Goal: Obtain resource: Download file/media

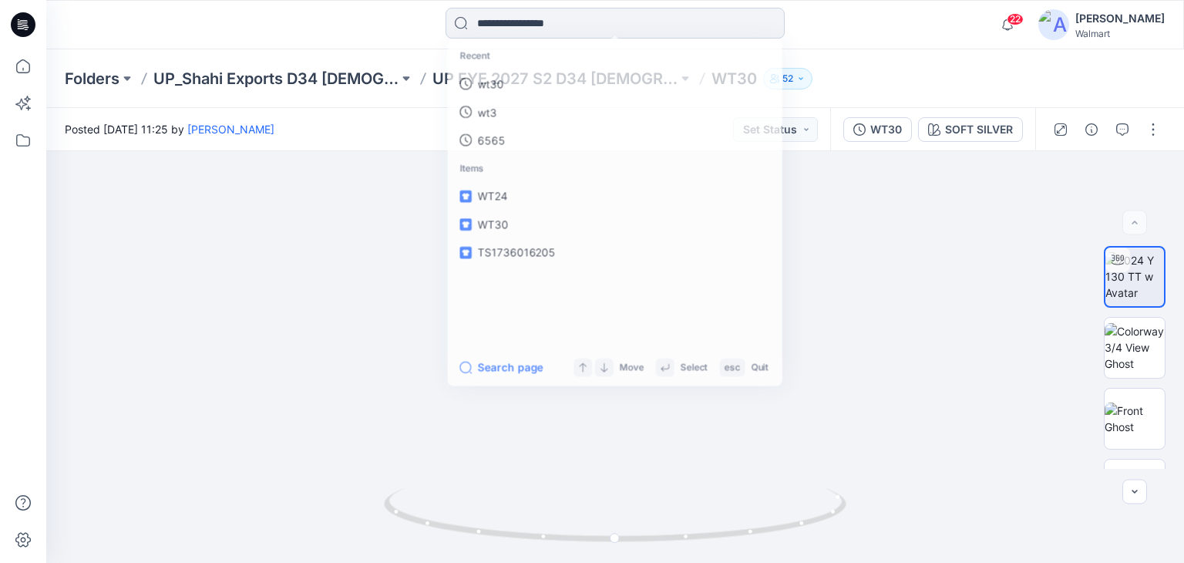
click at [516, 22] on input at bounding box center [615, 23] width 339 height 31
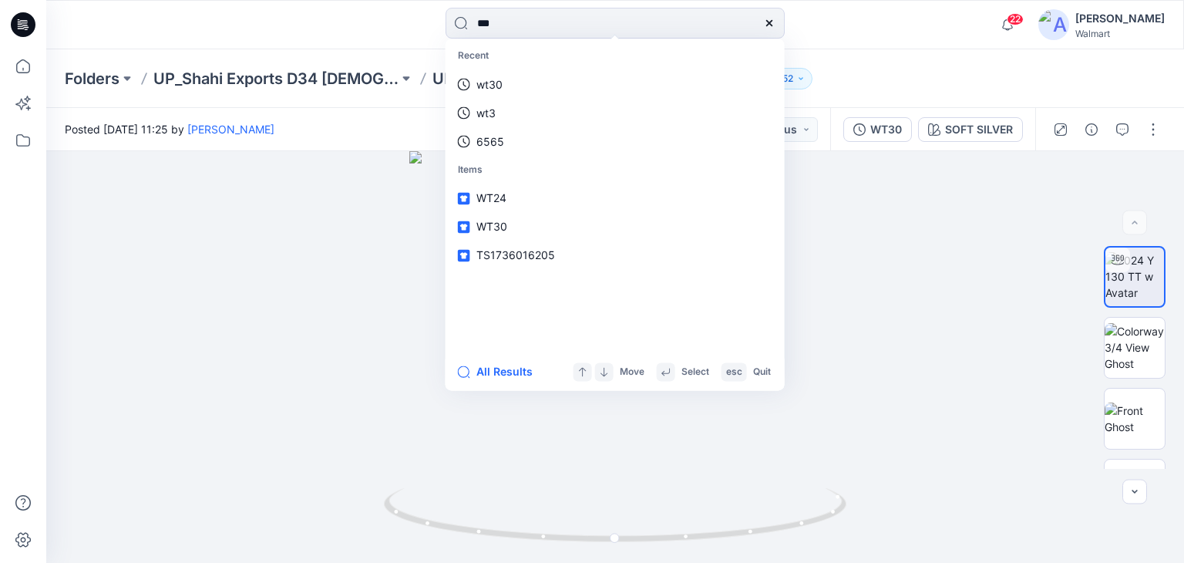
type input "****"
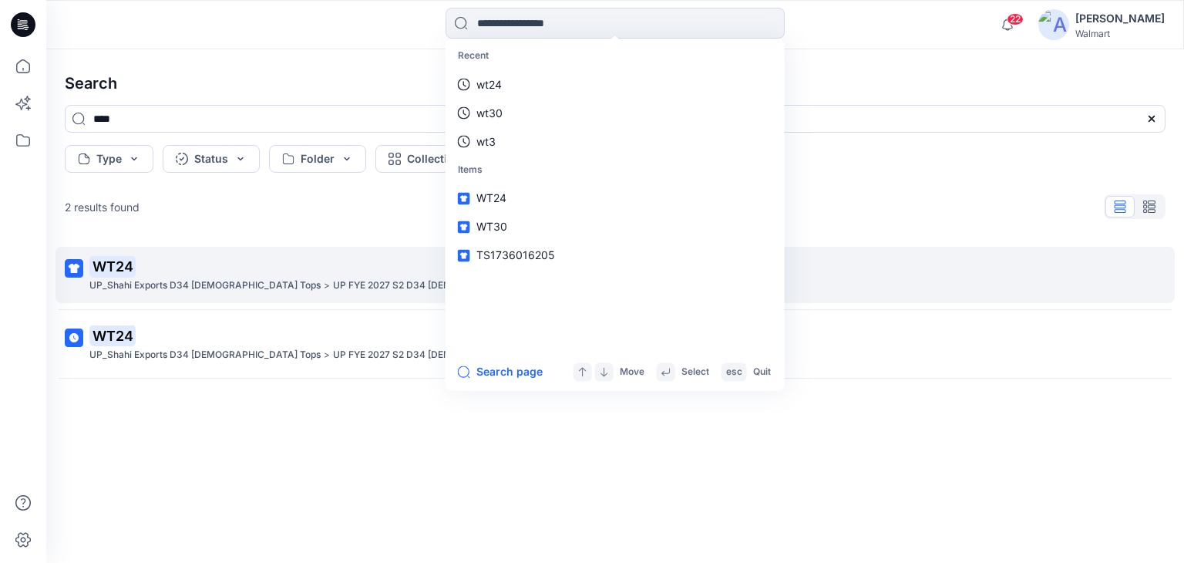
click at [116, 271] on mark "WT24" at bounding box center [112, 266] width 46 height 22
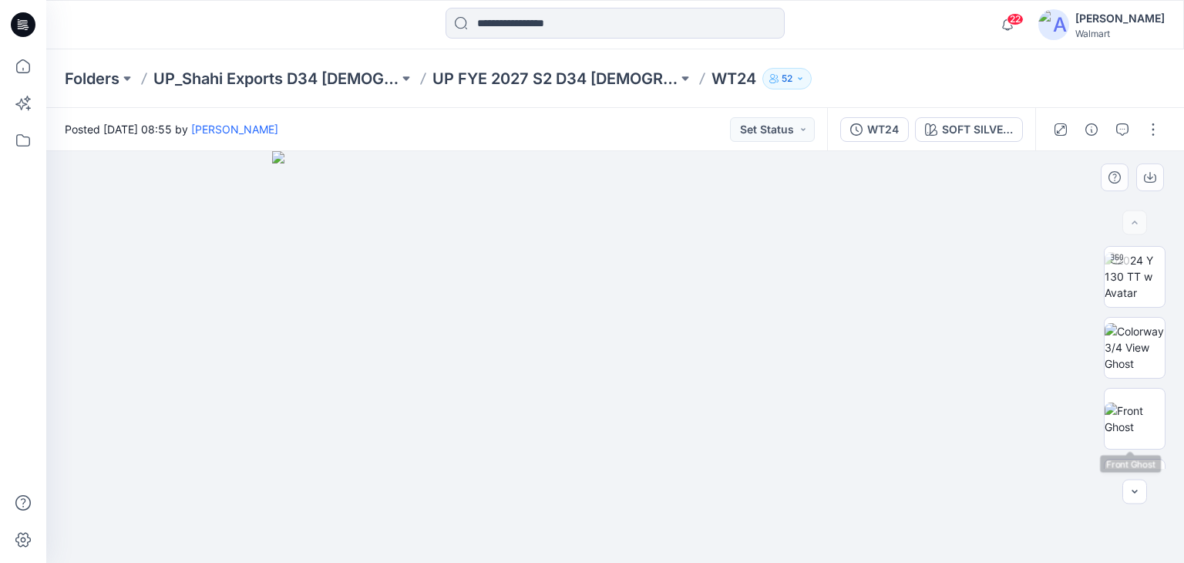
scroll to position [123, 0]
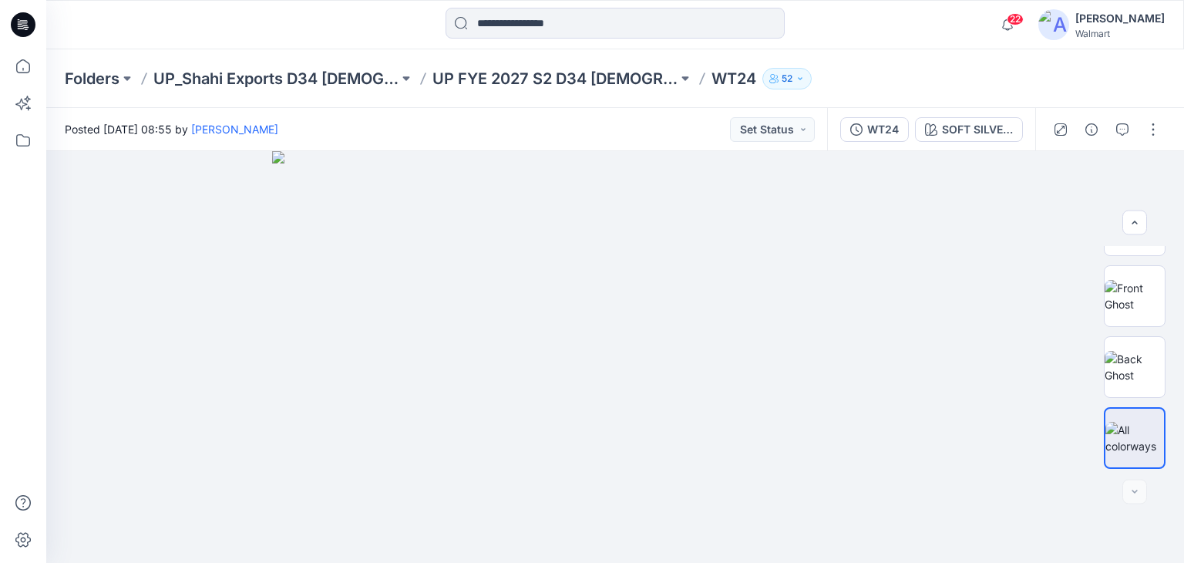
click at [1138, 120] on div at bounding box center [1106, 129] width 143 height 43
click at [1147, 128] on button "button" at bounding box center [1153, 129] width 25 height 25
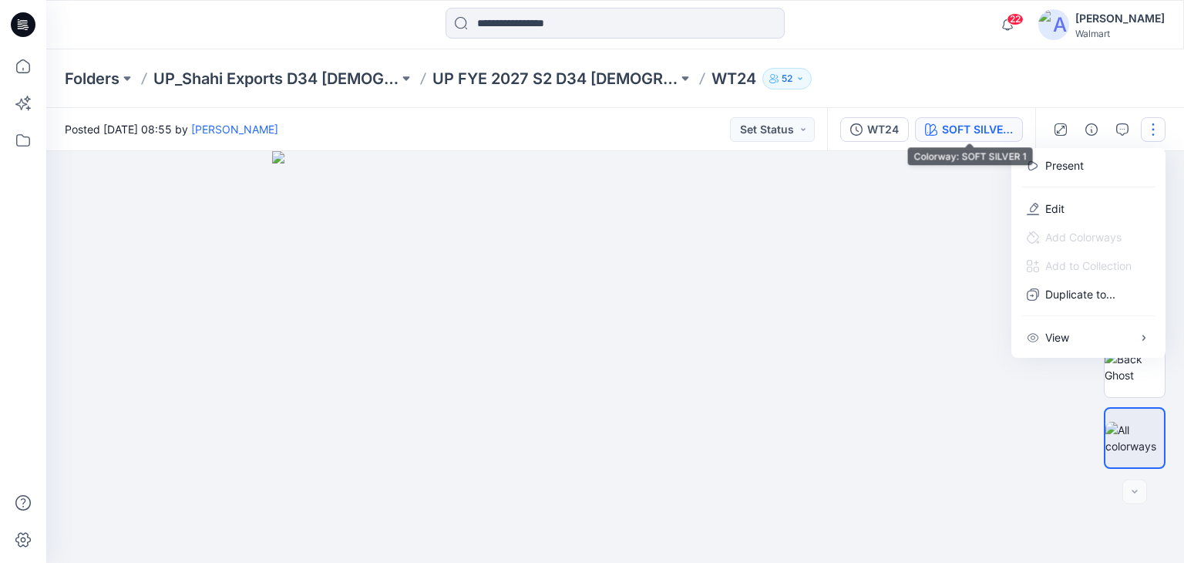
click at [984, 129] on div "SOFT SILVER 1" at bounding box center [977, 129] width 71 height 17
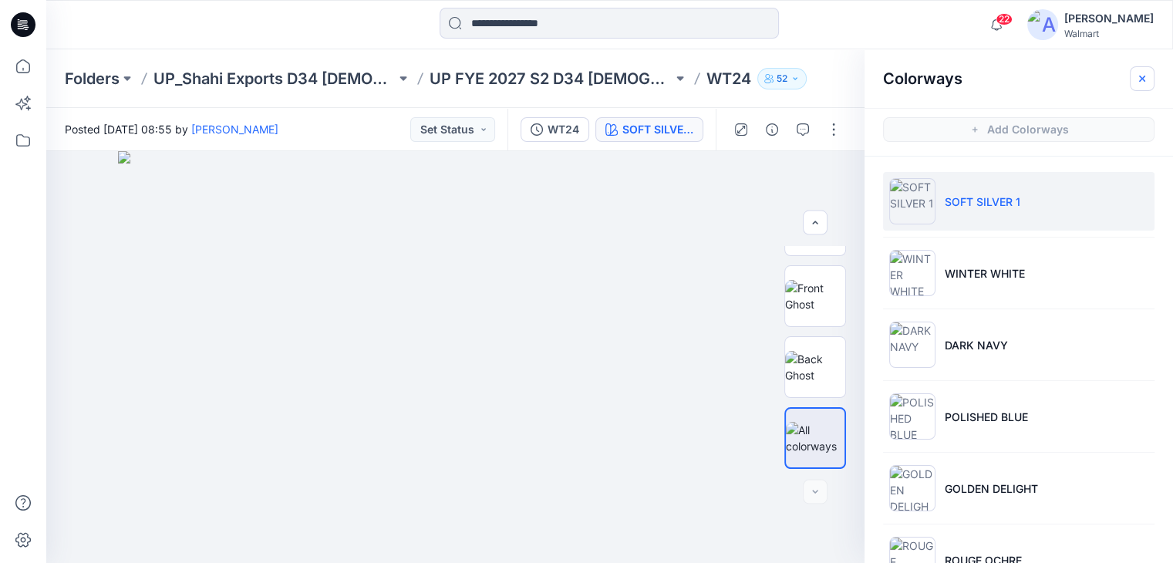
click at [1140, 75] on icon "button" at bounding box center [1142, 78] width 12 height 12
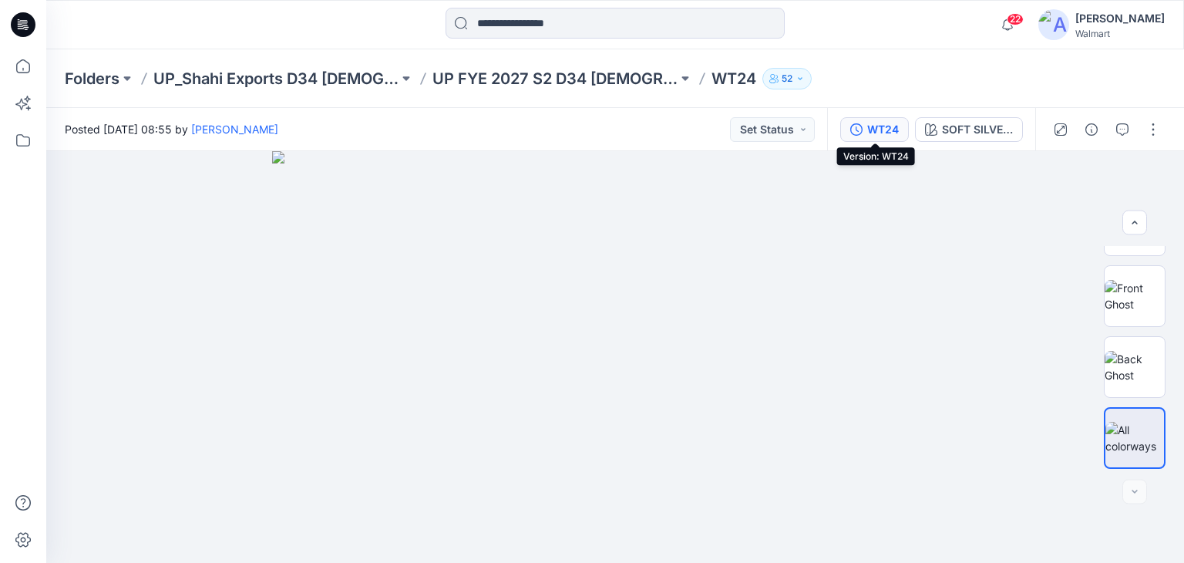
click at [870, 132] on div "WT24" at bounding box center [883, 129] width 32 height 17
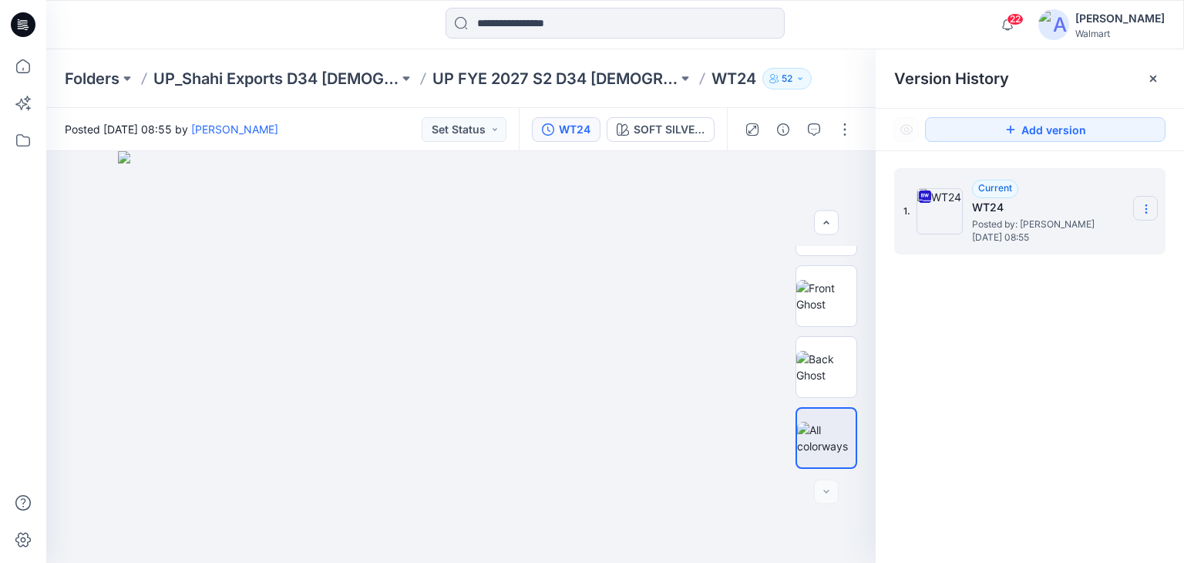
click at [1150, 205] on icon at bounding box center [1146, 209] width 12 height 12
click at [1097, 241] on span "Download Source BW File" at bounding box center [1068, 239] width 129 height 19
